Goal: Task Accomplishment & Management: Manage account settings

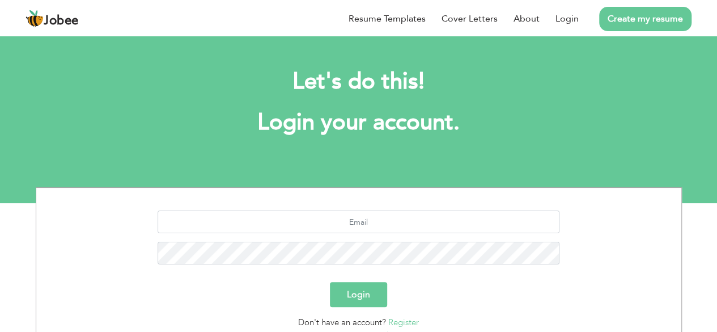
click at [354, 291] on button "Login" at bounding box center [358, 294] width 57 height 25
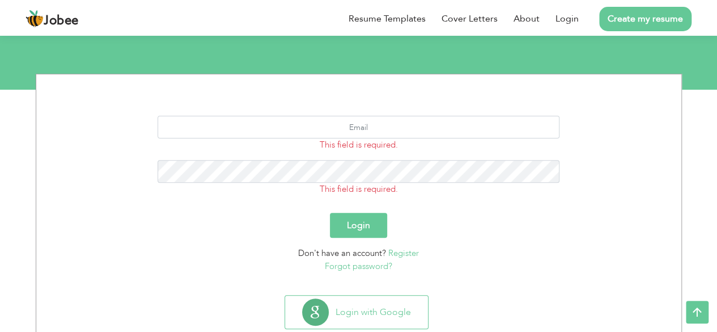
scroll to position [143, 0]
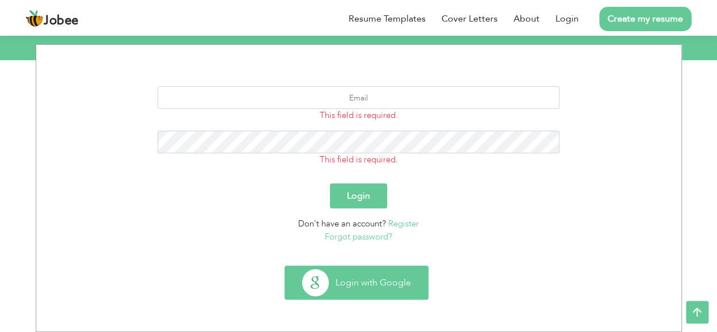
click at [362, 291] on button "Login with Google" at bounding box center [356, 282] width 143 height 33
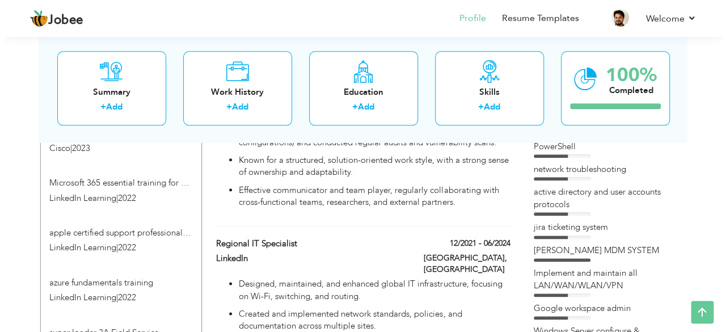
scroll to position [586, 0]
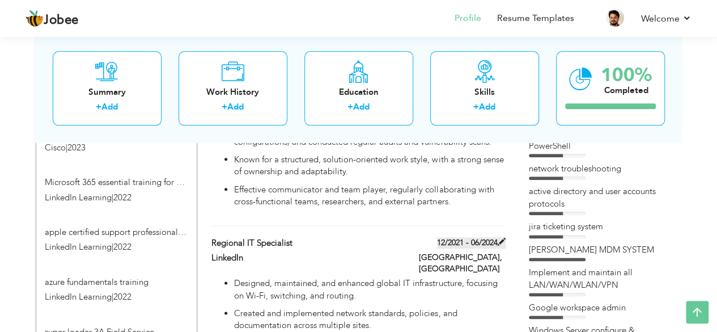
click at [501, 238] on span at bounding box center [502, 242] width 8 height 8
type input "Regional IT Specialist"
type input "LinkedIn"
type input "12/2021"
type input "06/2024"
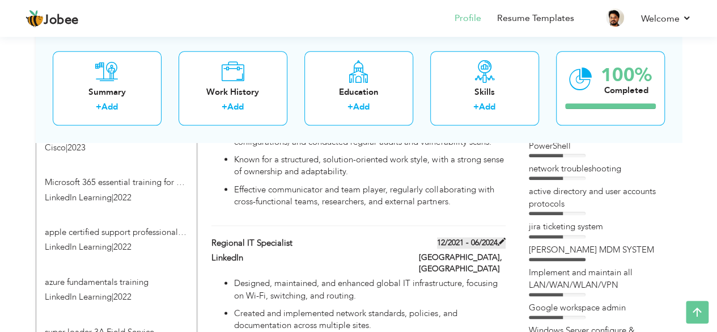
type input "[GEOGRAPHIC_DATA]"
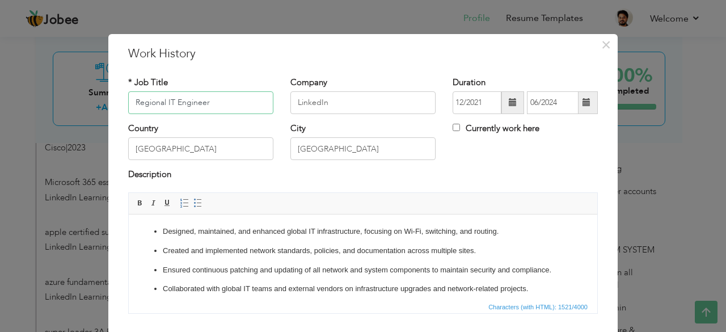
type input "Regional IT Engineer"
click at [337, 105] on input "LinkedIn" at bounding box center [362, 102] width 145 height 23
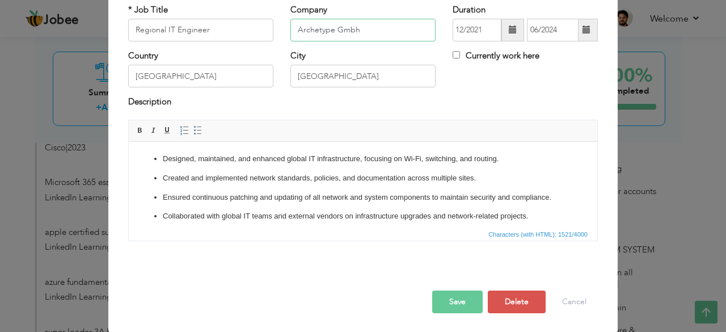
scroll to position [184, 0]
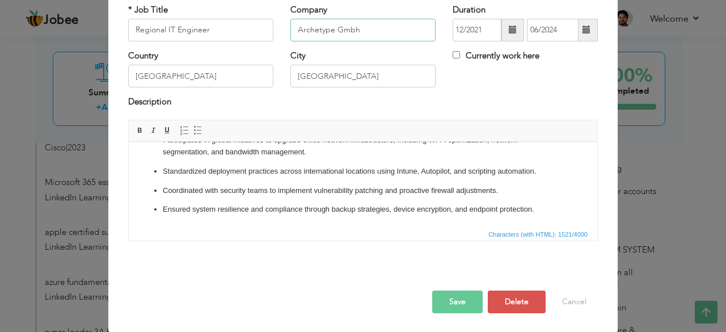
type input "Archetype Gmbh"
click at [436, 301] on button "Save" at bounding box center [457, 301] width 50 height 23
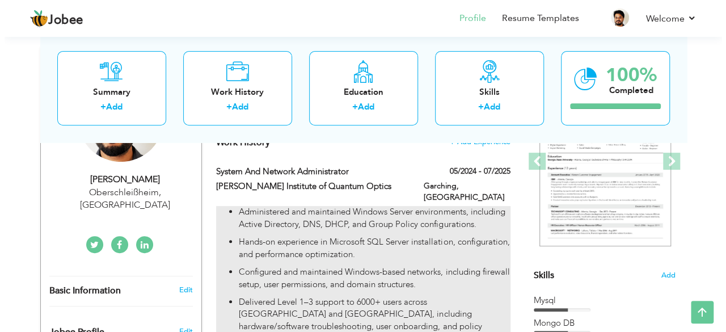
scroll to position [167, 0]
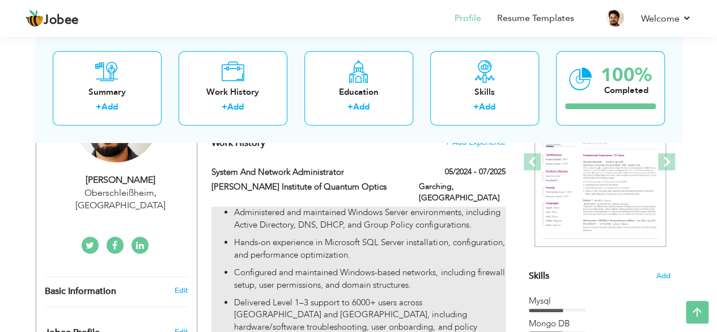
click at [422, 236] on p "Hands-on experience in Microsoft SQL Server installation, configuration, and pe…" at bounding box center [369, 248] width 271 height 24
type input "System and Network Administrator"
type input "[PERSON_NAME] Institute of Quantum Optics"
type input "05/2024"
type input "07/2025"
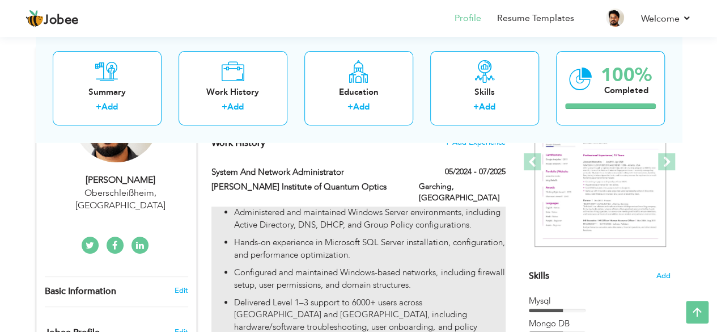
type input "Garching"
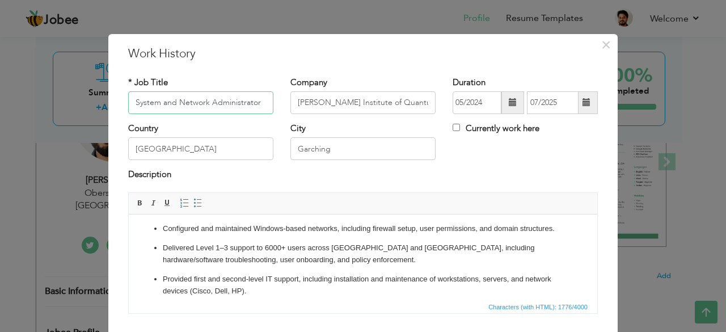
scroll to position [83, 0]
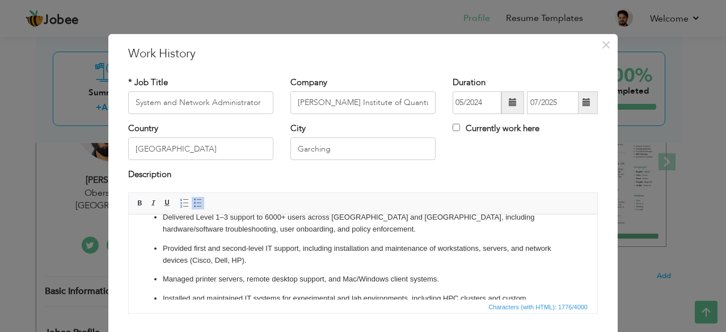
click at [355, 262] on p "Provided first and second-level IT support, including installation and maintena…" at bounding box center [363, 254] width 400 height 24
click at [303, 261] on p "Provided first and second-level IT support, including installation and maintena…" at bounding box center [363, 254] width 400 height 24
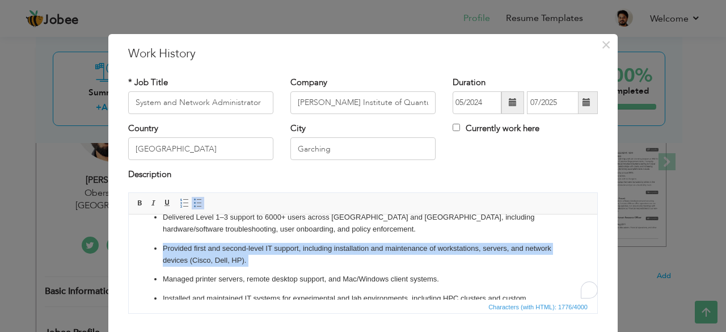
click at [303, 261] on p "Provided first and second-level IT support, including installation and maintena…" at bounding box center [363, 254] width 400 height 24
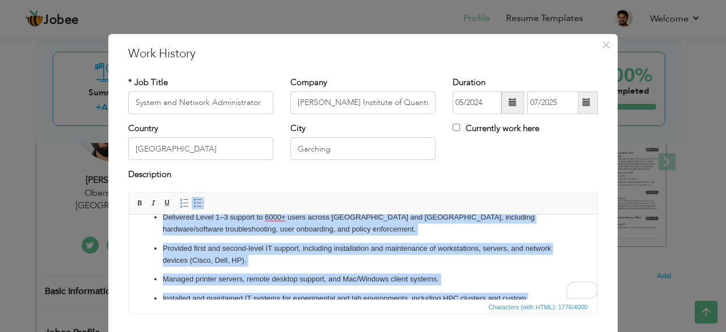
copy ul "Loremipsumdo sit ametconsec Adipisc Elitse doeiusmodtem, incididun Utlabo Etdol…"
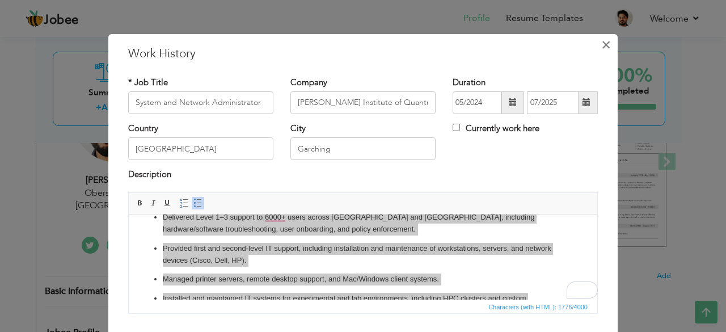
click at [601, 44] on span "×" at bounding box center [606, 45] width 10 height 20
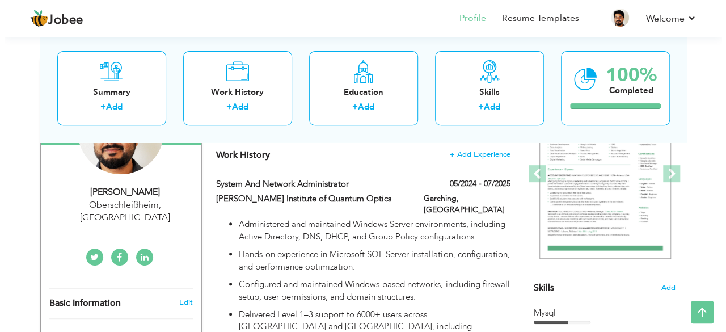
scroll to position [141, 0]
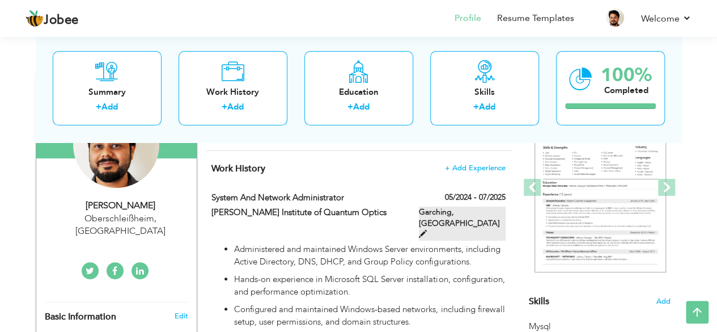
click at [427, 230] on span at bounding box center [423, 234] width 8 height 8
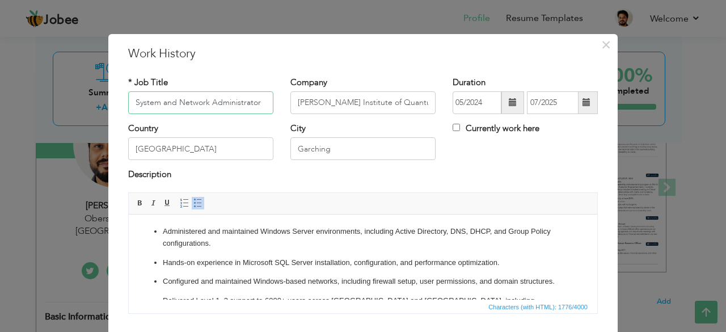
scroll to position [73, 0]
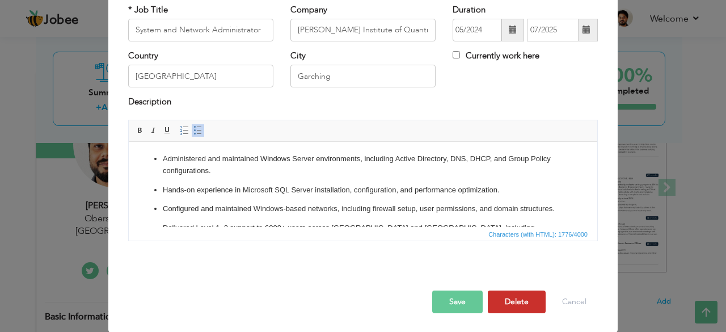
click at [515, 300] on button "Delete" at bounding box center [516, 301] width 58 height 23
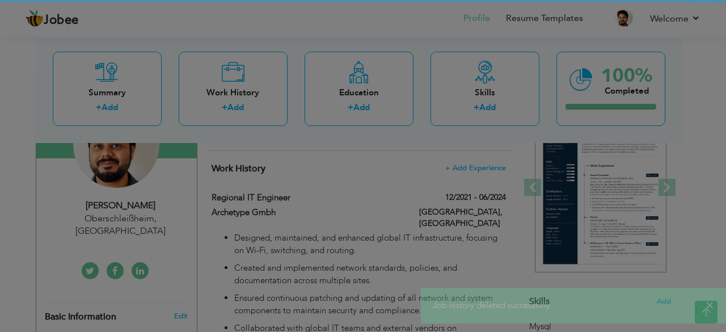
scroll to position [0, 0]
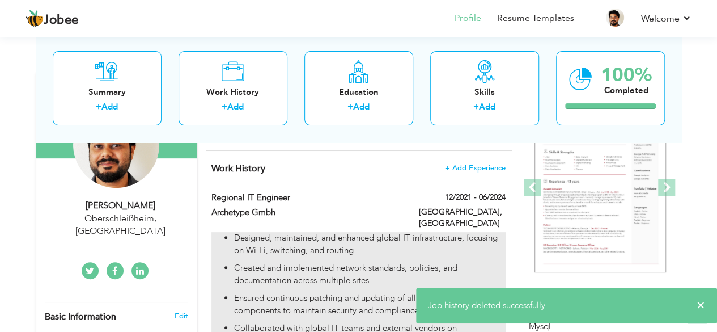
click at [422, 238] on p "Designed, maintained, and enhanced global IT infrastructure, focusing on Wi-Fi,…" at bounding box center [369, 244] width 271 height 24
type input "Regional IT Engineer"
type input "Archetype Gmbh"
type input "12/2021"
type input "06/2024"
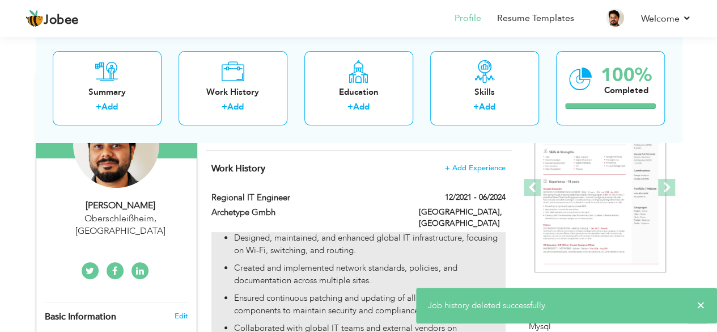
type input "[GEOGRAPHIC_DATA]"
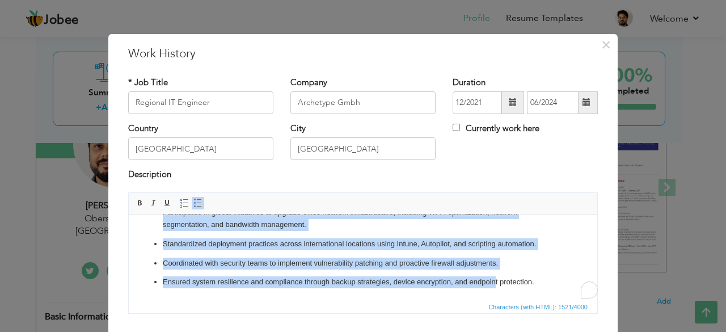
scroll to position [184, 0]
drag, startPoint x: 159, startPoint y: 227, endPoint x: 588, endPoint y: 320, distance: 439.1
click at [588, 299] on html "Designed, maintained, and enhanced global IT infrastructure, focusing on Wi-Fi,…" at bounding box center [363, 164] width 468 height 269
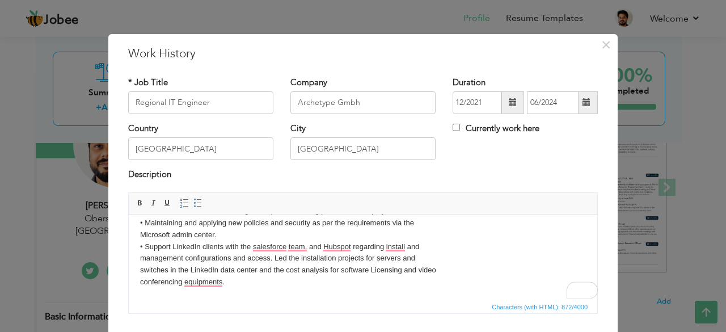
scroll to position [73, 0]
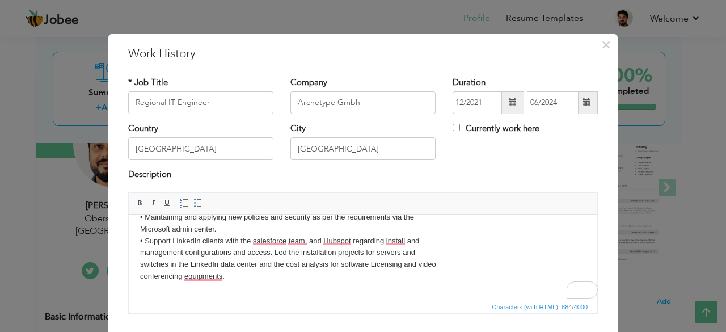
click at [152, 289] on p "Delivering regional IT support on-site or remotely, Responsible for handling 60…" at bounding box center [363, 223] width 446 height 142
click at [168, 298] on span "Paste" at bounding box center [191, 296] width 59 height 14
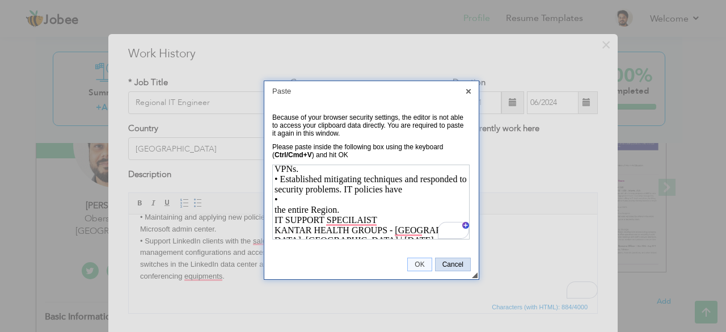
click at [452, 260] on span "Cancel" at bounding box center [452, 264] width 35 height 8
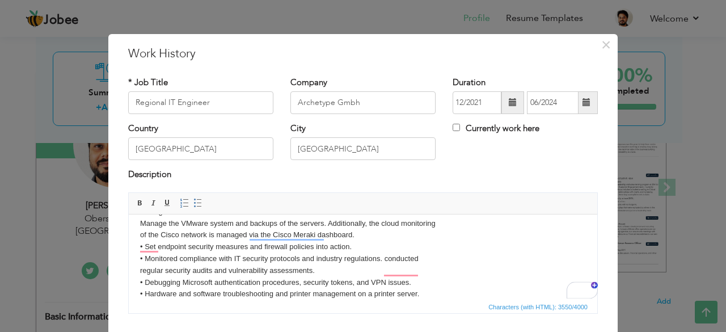
scroll to position [491, 0]
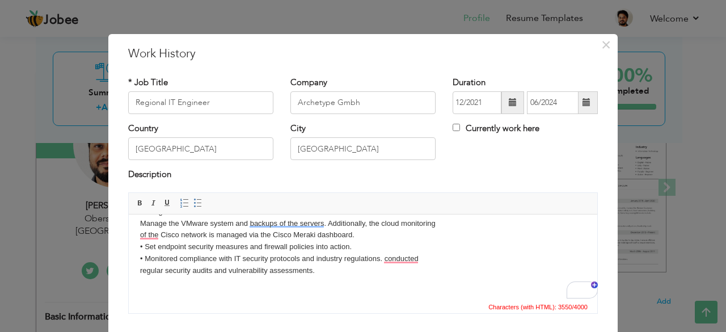
click at [324, 270] on p "Delivering regional IT support on-site or remotely, Responsible for handling 60…" at bounding box center [363, 11] width 446 height 554
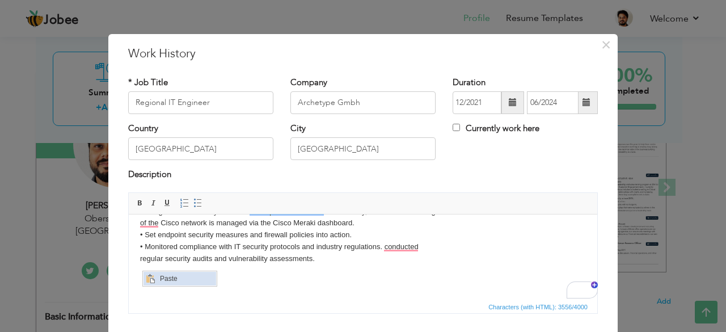
click at [151, 276] on span "Context Menu Options" at bounding box center [149, 278] width 9 height 9
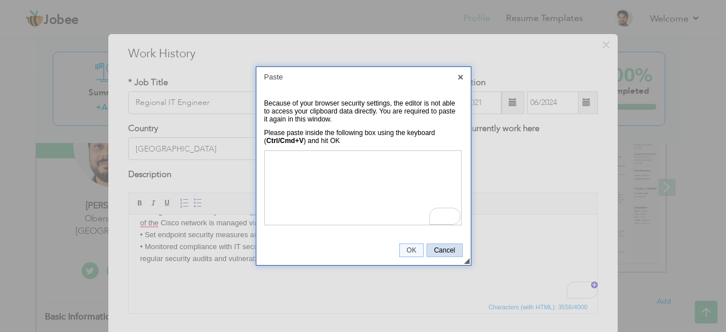
click at [451, 247] on span "Cancel" at bounding box center [444, 250] width 35 height 8
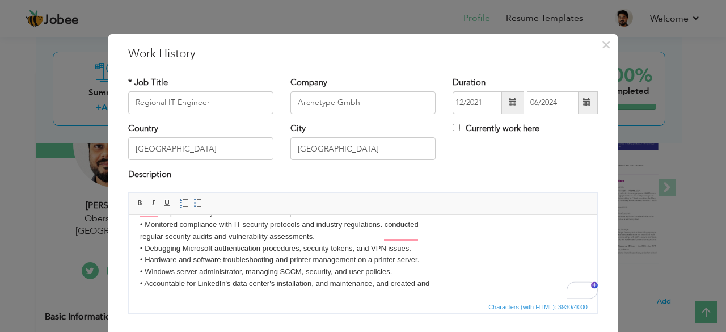
scroll to position [525, 0]
click at [601, 47] on span "×" at bounding box center [606, 45] width 10 height 20
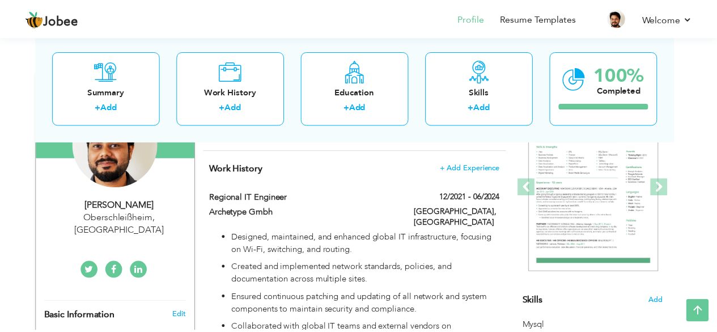
scroll to position [0, 0]
